Goal: Browse casually

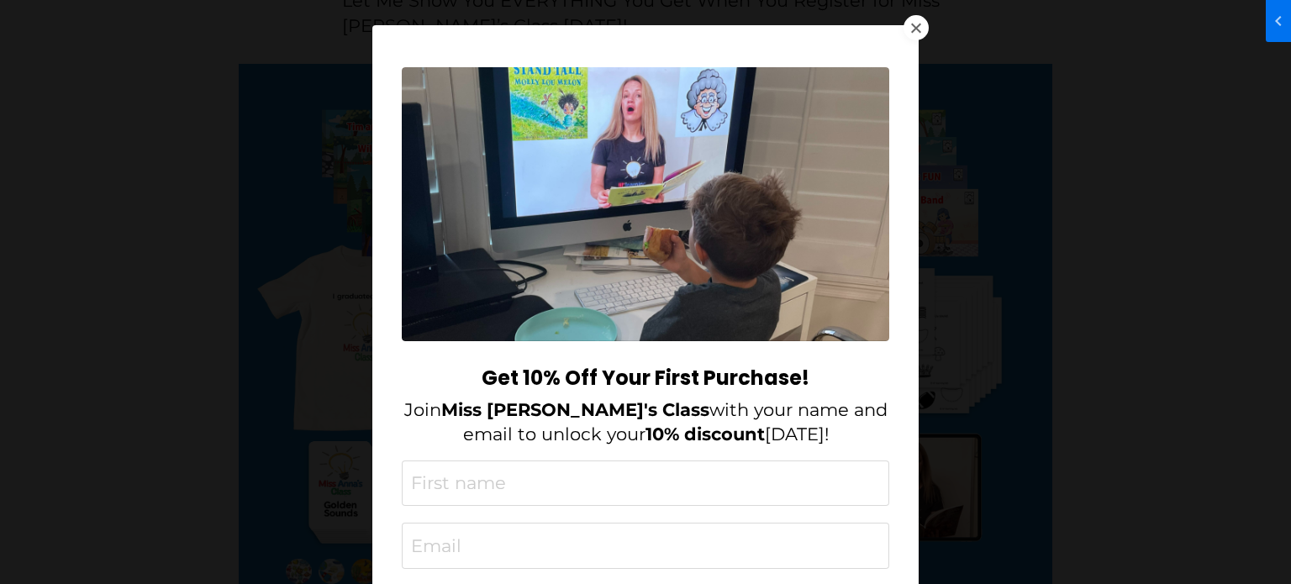
click at [918, 13] on div "Get 10% Off Your First Purchase! Join Miss [PERSON_NAME]'s Class with your name…" at bounding box center [645, 292] width 1291 height 584
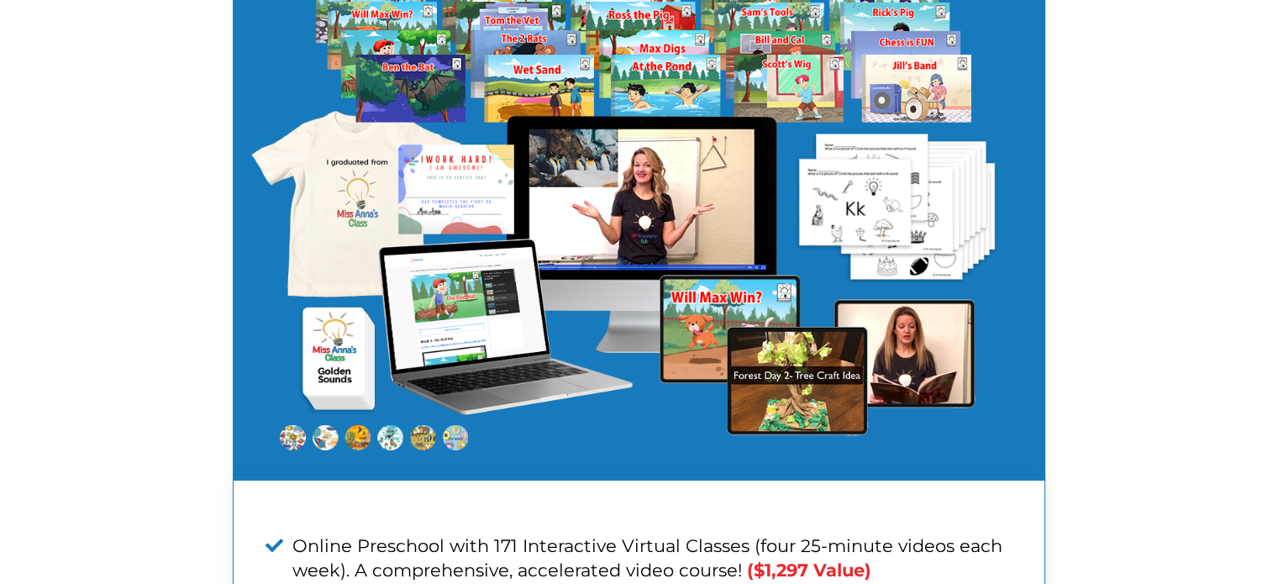
scroll to position [5871, 0]
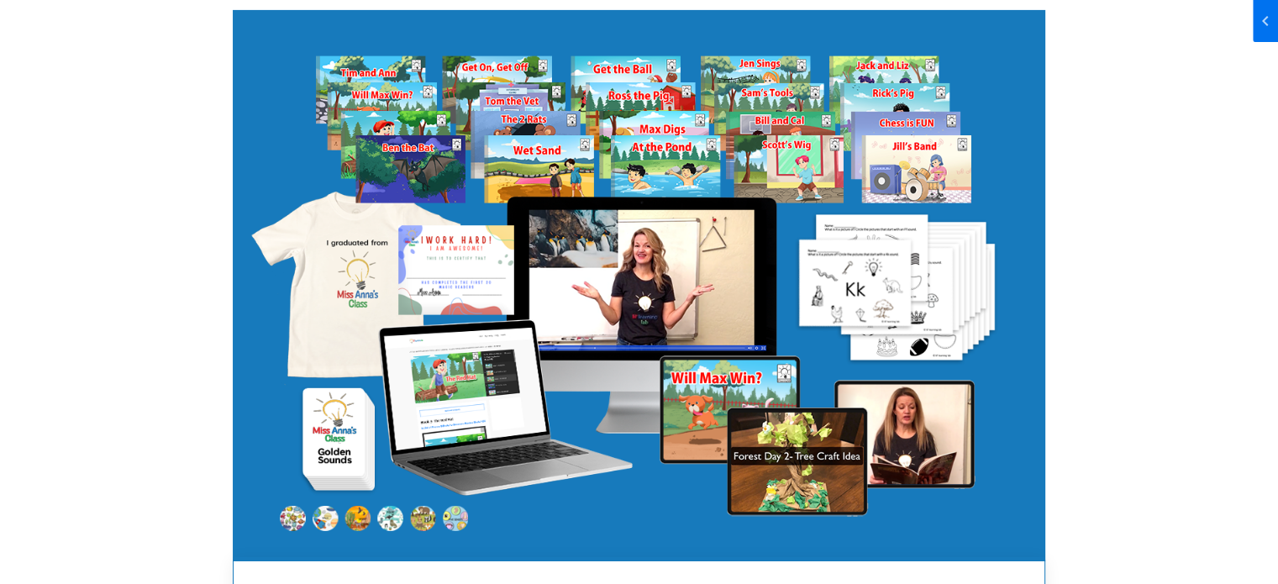
scroll to position [5535, 0]
